Goal: Check status: Check status

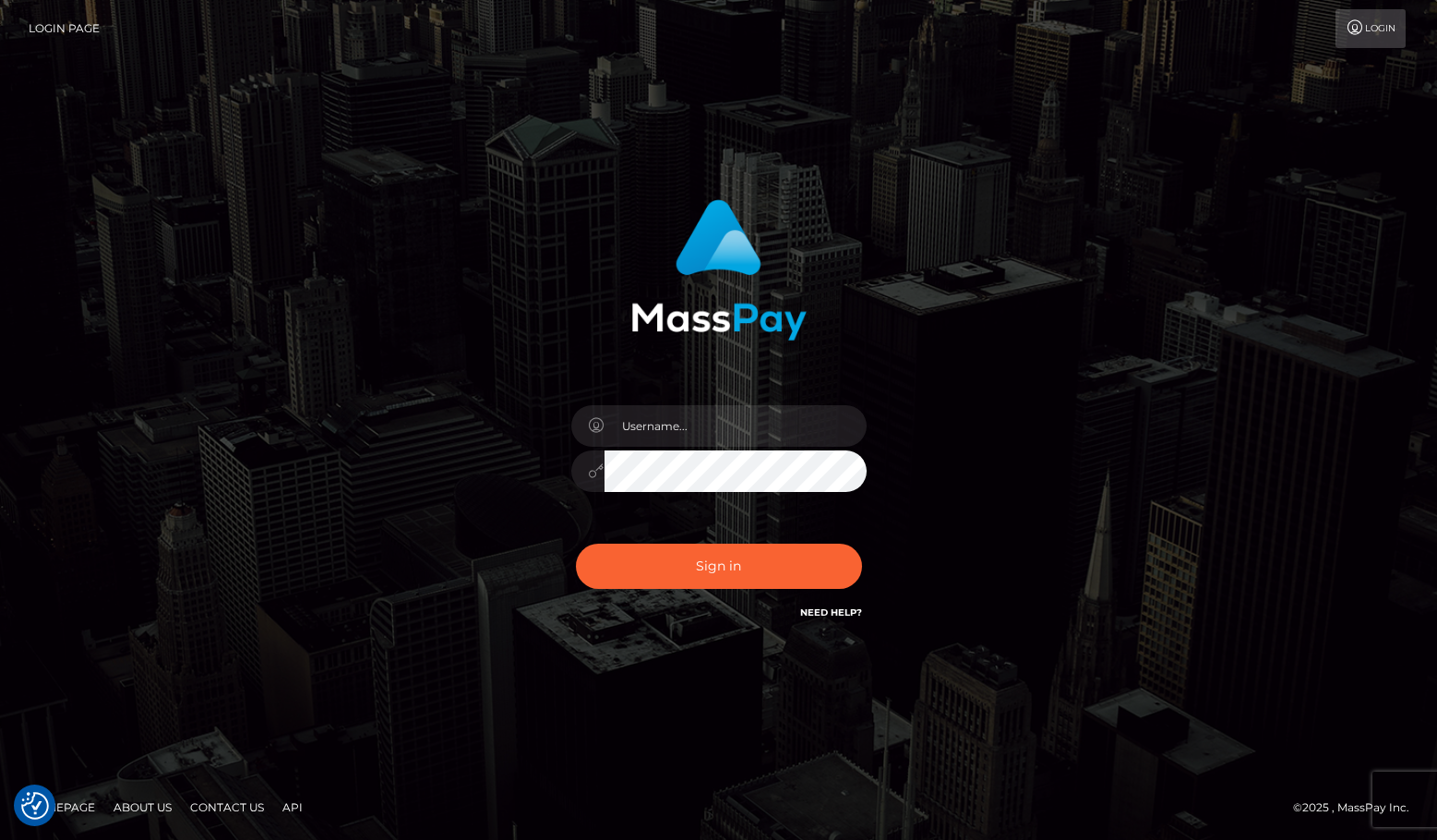
click at [1317, 408] on div "Sign in" at bounding box center [718, 420] width 1437 height 747
drag, startPoint x: 841, startPoint y: 663, endPoint x: 712, endPoint y: 444, distance: 254.2
click at [839, 661] on div "Sign in" at bounding box center [718, 420] width 1437 height 747
click at [701, 434] on input "text" at bounding box center [735, 425] width 262 height 41
type input "ChristianC.xcite"
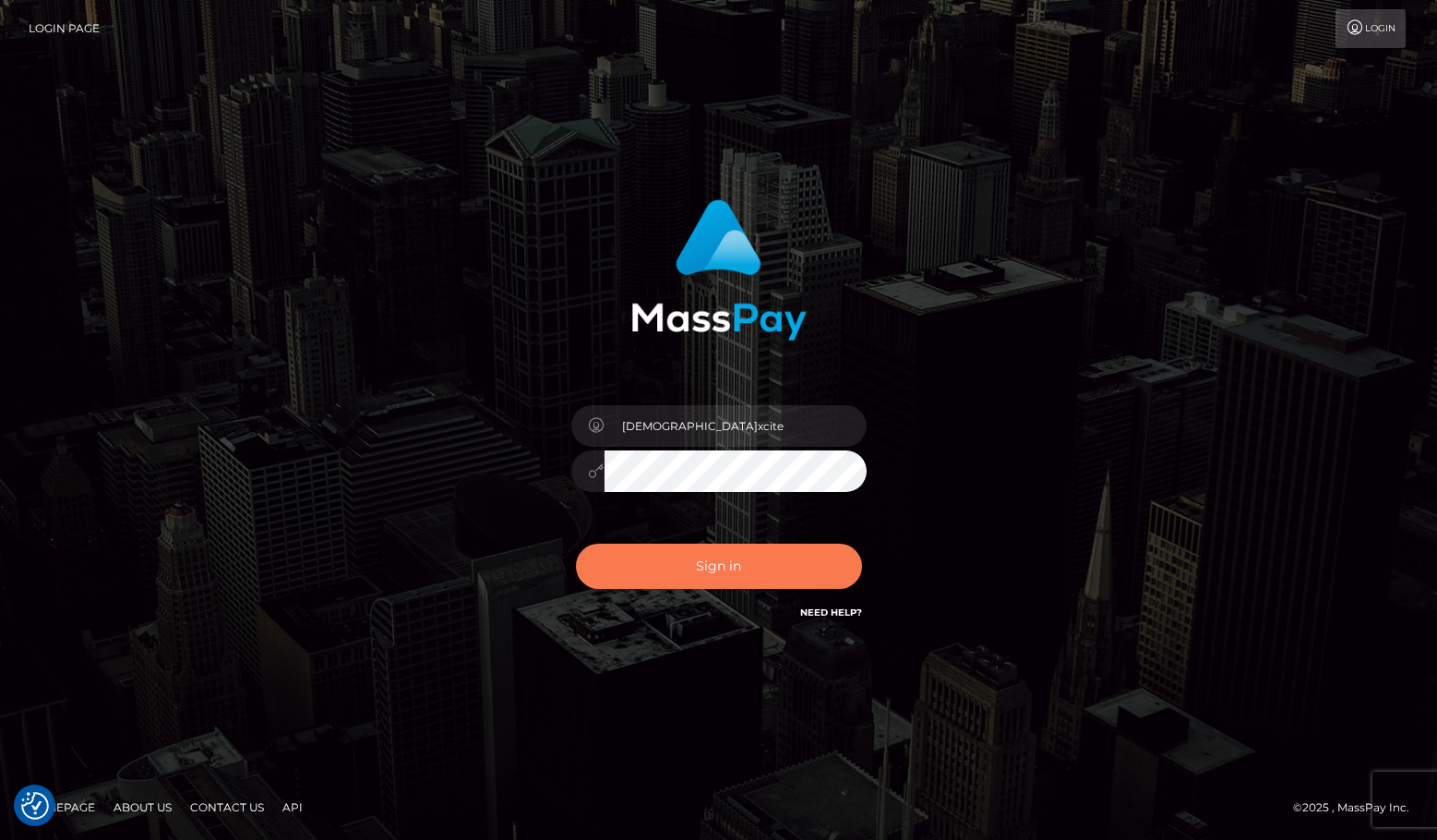
click at [720, 571] on button "Sign in" at bounding box center [719, 565] width 286 height 45
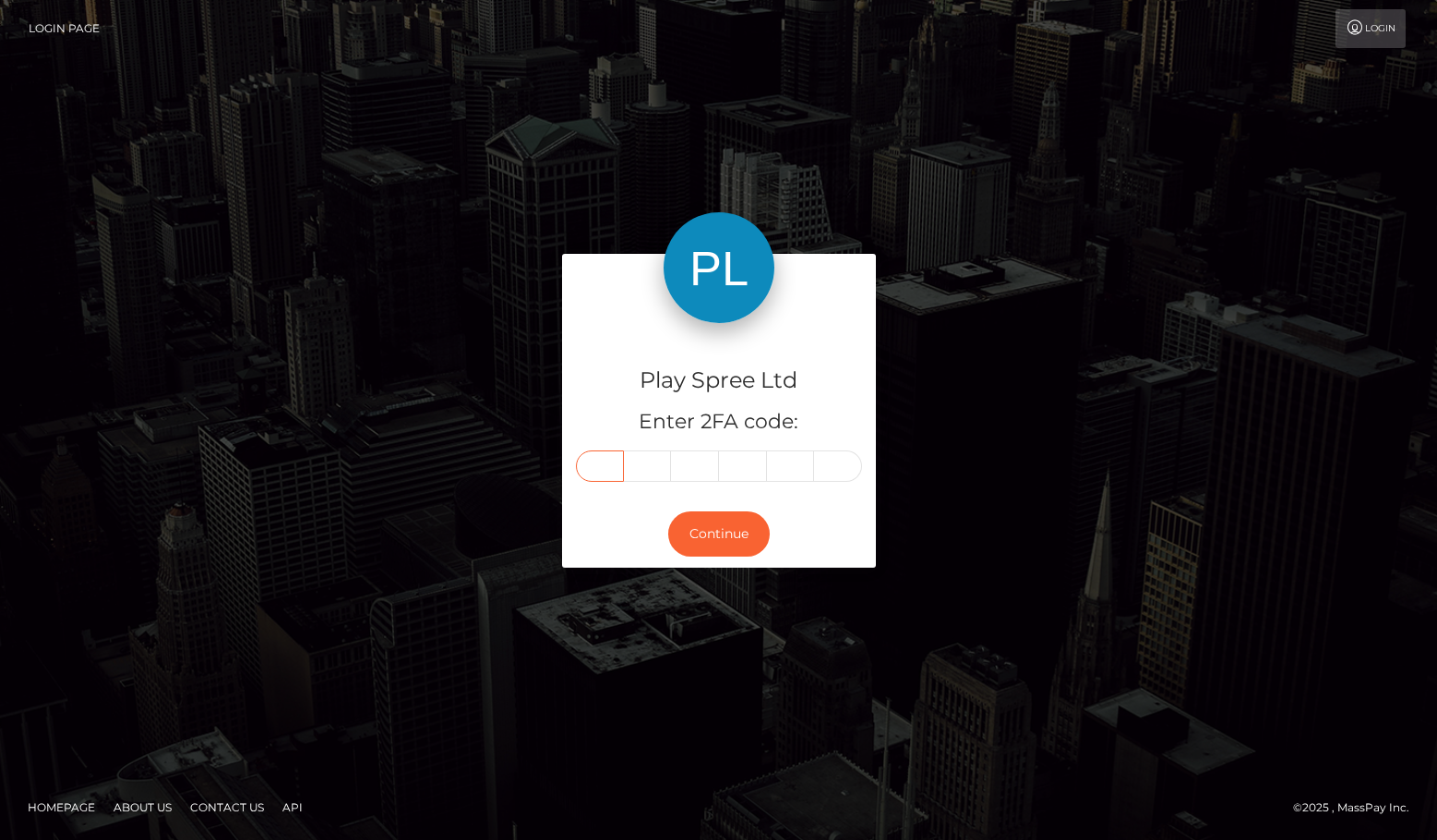
drag, startPoint x: 591, startPoint y: 467, endPoint x: 585, endPoint y: 484, distance: 18.0
click at [591, 466] on input "text" at bounding box center [600, 466] width 48 height 32
type input "8"
type input "0"
type input "3"
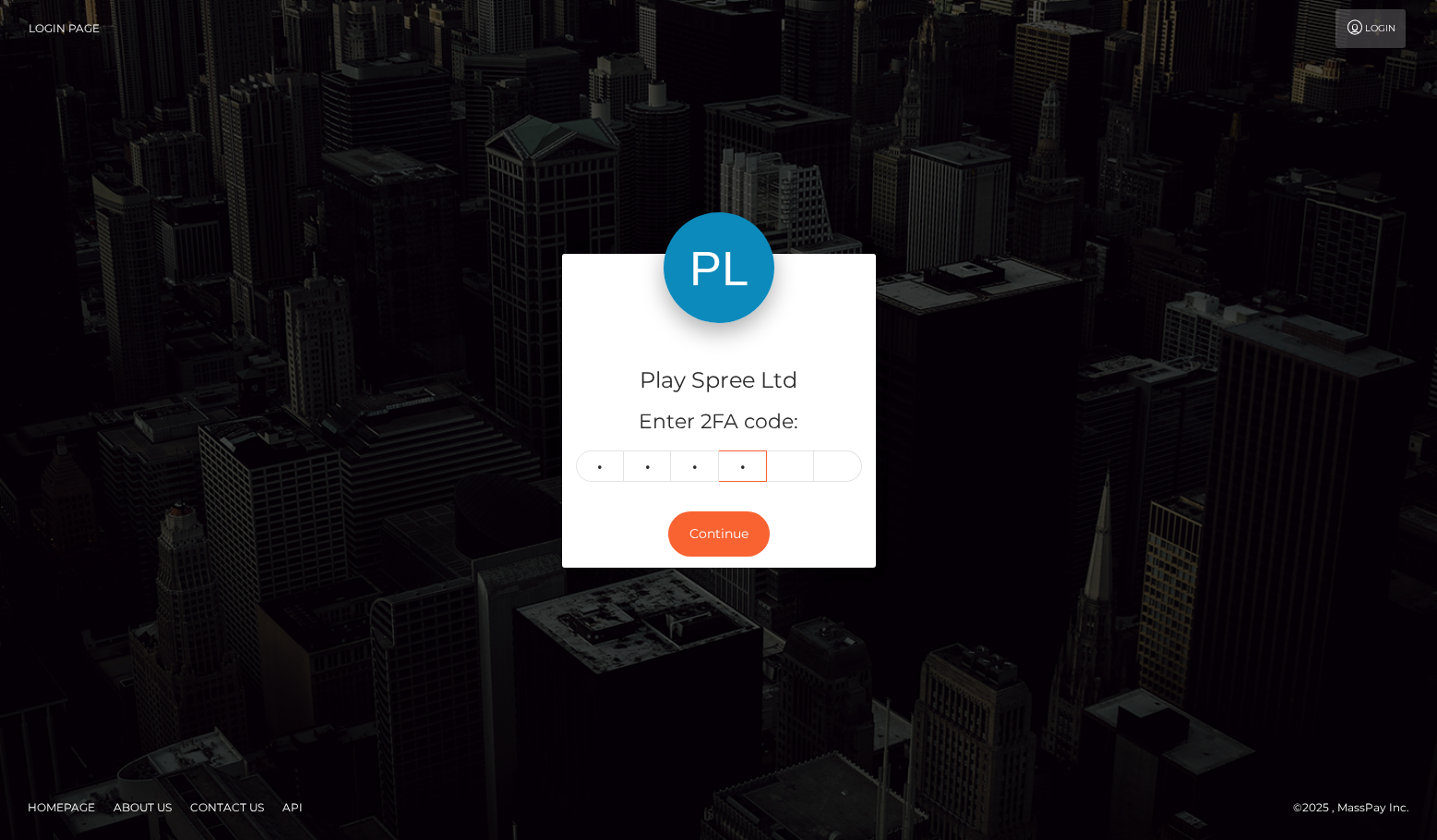
type input "7"
type input "6"
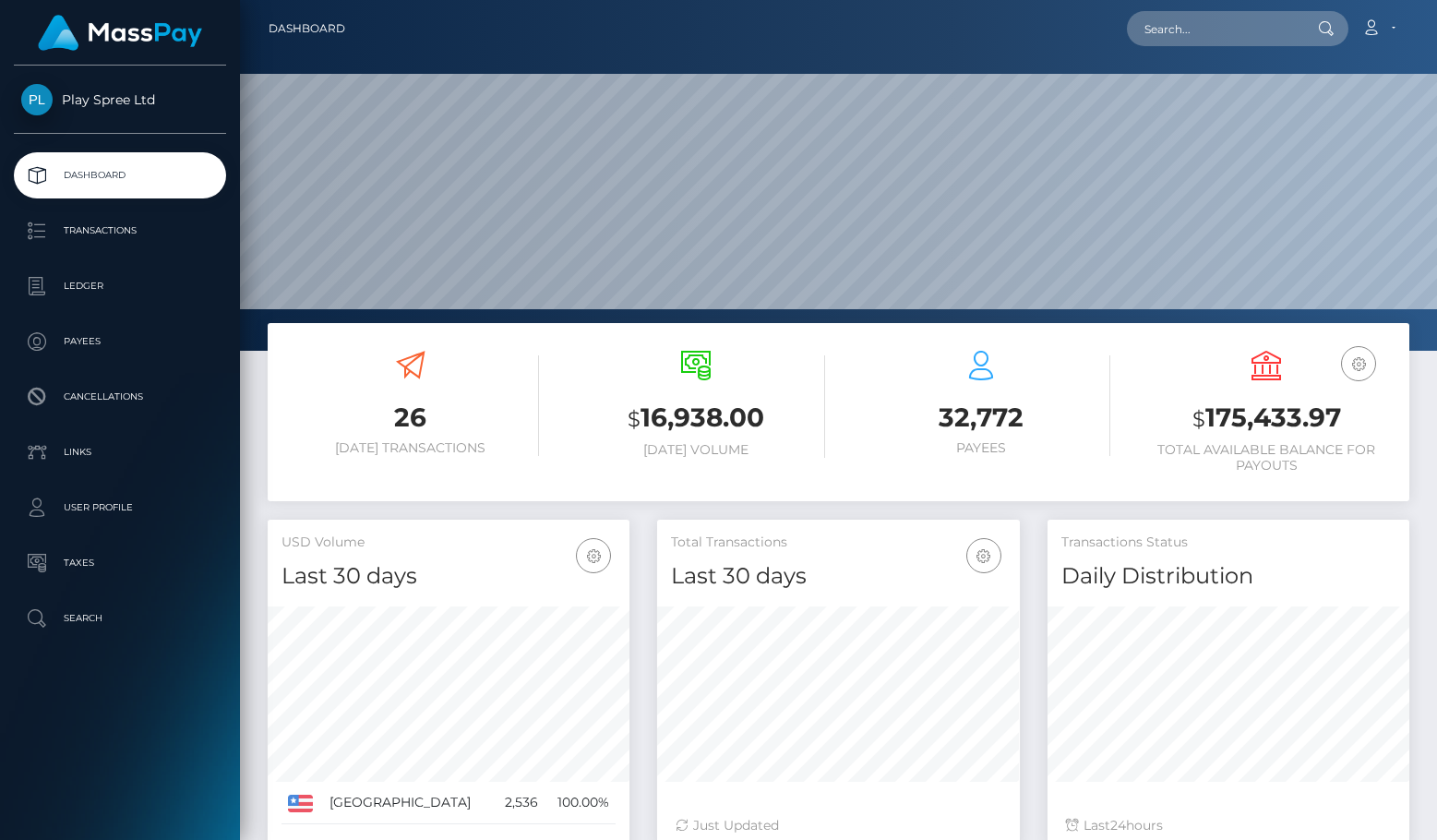
scroll to position [327, 363]
click at [1255, 420] on h3 "$ 175,433.97" at bounding box center [1267, 418] width 257 height 37
copy h3 "175,433.97"
